Goal: Navigation & Orientation: Find specific page/section

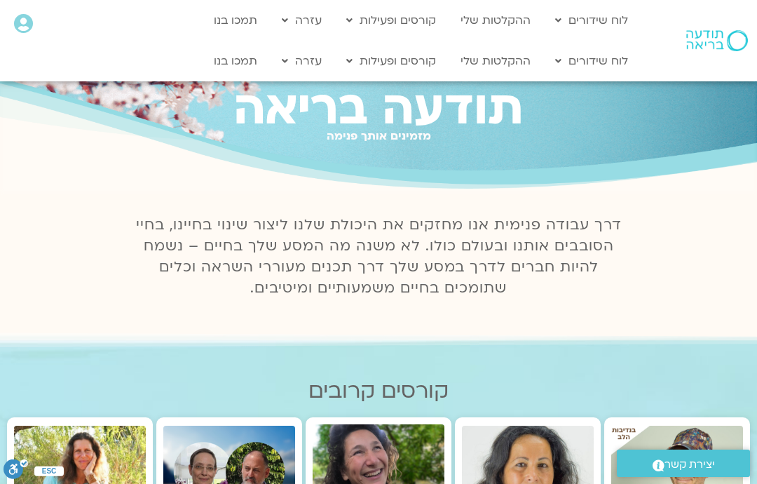
click at [703, 30] on img at bounding box center [717, 40] width 62 height 21
click at [27, 25] on icon at bounding box center [23, 24] width 19 height 20
click at [32, 17] on icon at bounding box center [23, 24] width 19 height 20
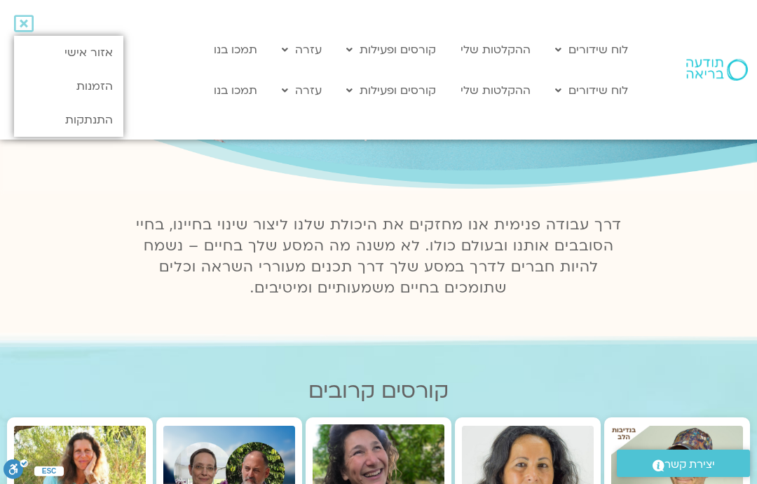
click at [100, 45] on link "אזור אישי" at bounding box center [68, 53] width 109 height 34
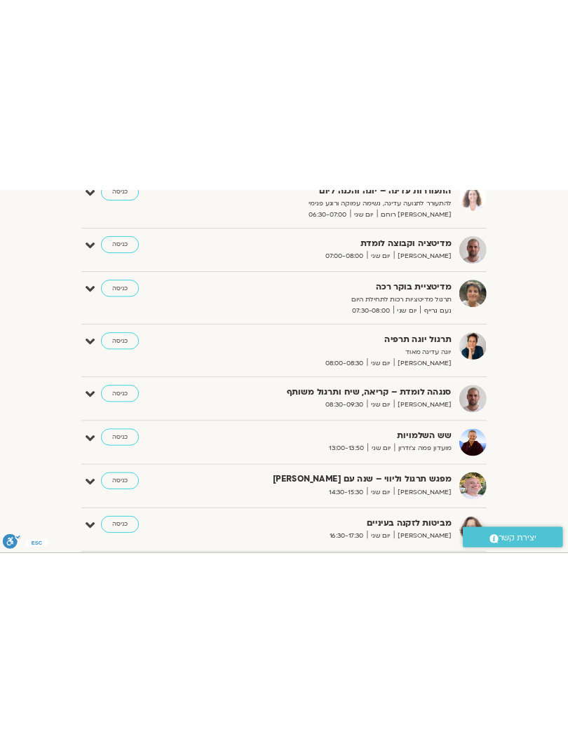
scroll to position [280, 0]
